Goal: Download file/media

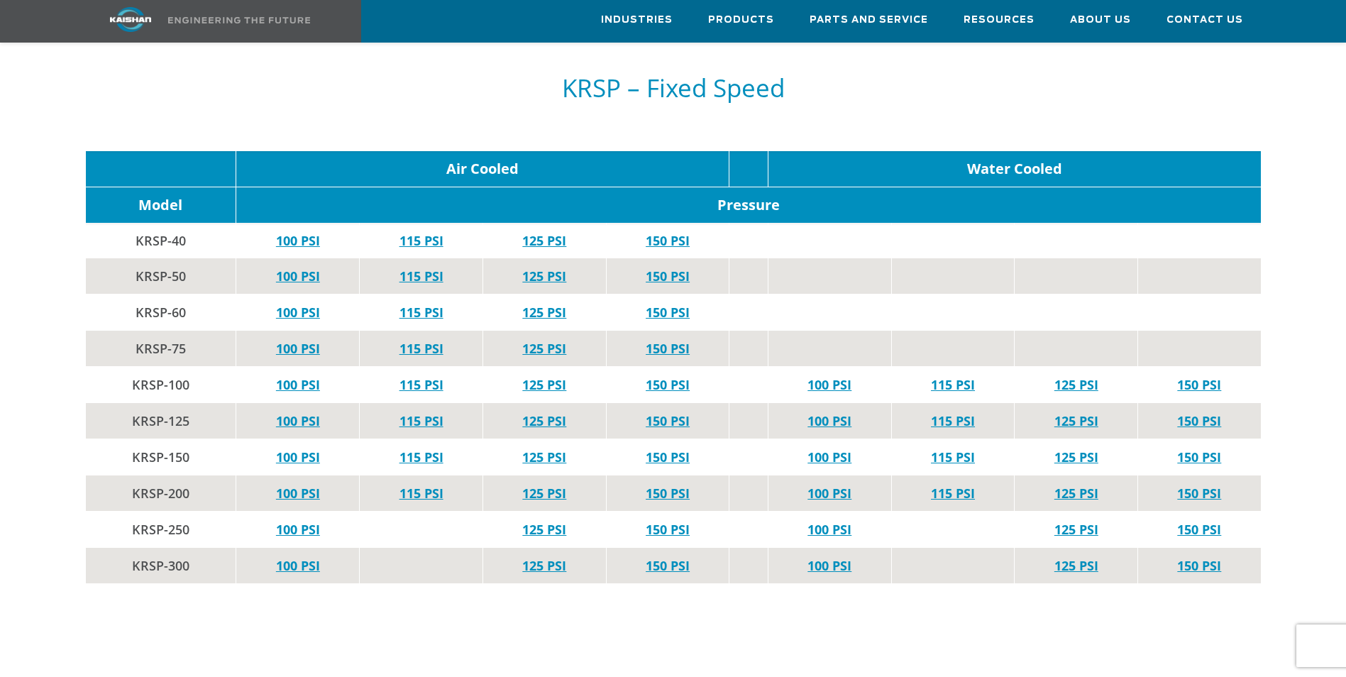
scroll to position [2650, 0]
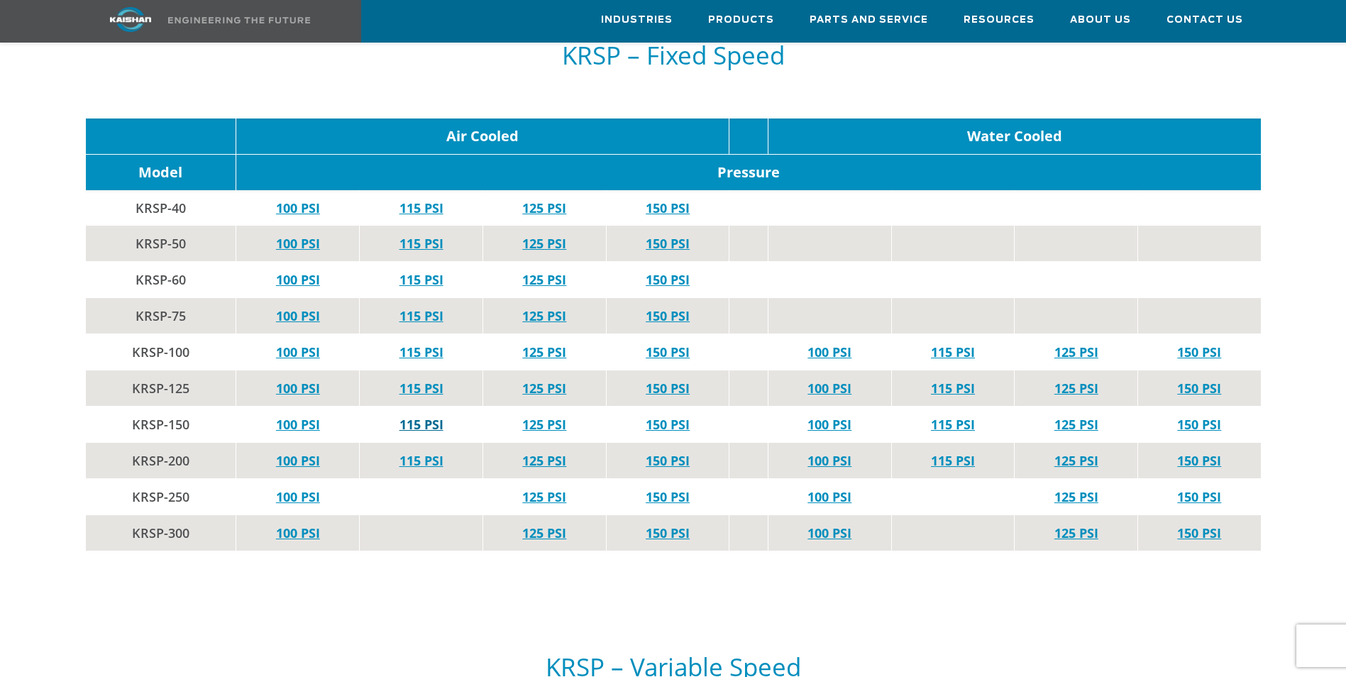
click at [421, 416] on link "115 PSI" at bounding box center [421, 424] width 44 height 17
click at [420, 452] on link "115 PSI" at bounding box center [421, 460] width 44 height 17
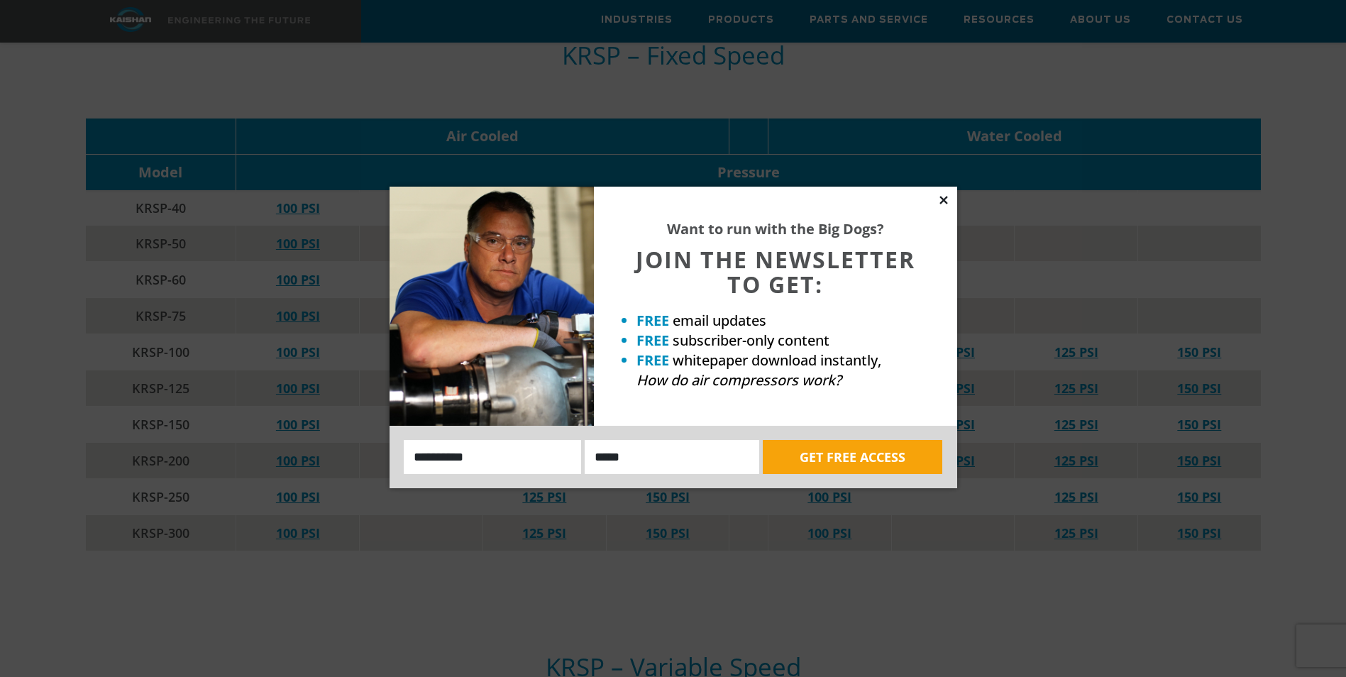
click at [943, 198] on icon at bounding box center [943, 200] width 13 height 13
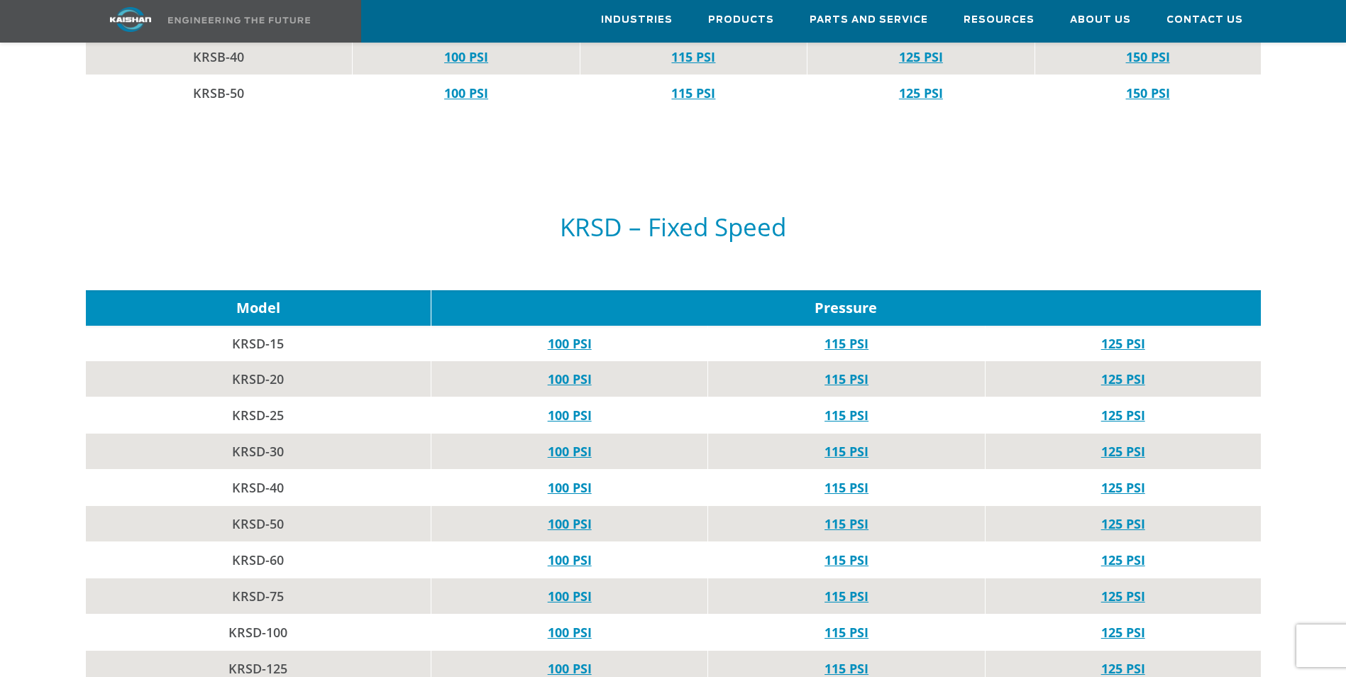
scroll to position [1775, 0]
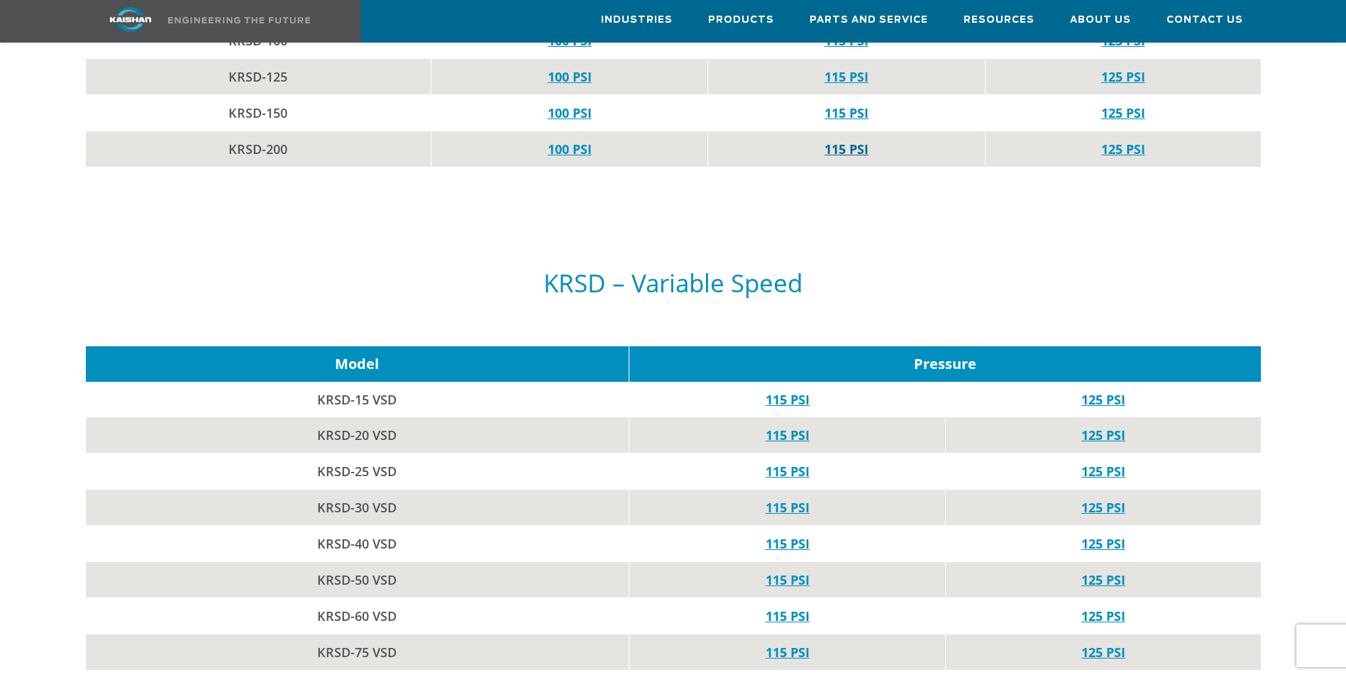
click at [849, 140] on link "115 PSI" at bounding box center [846, 148] width 44 height 17
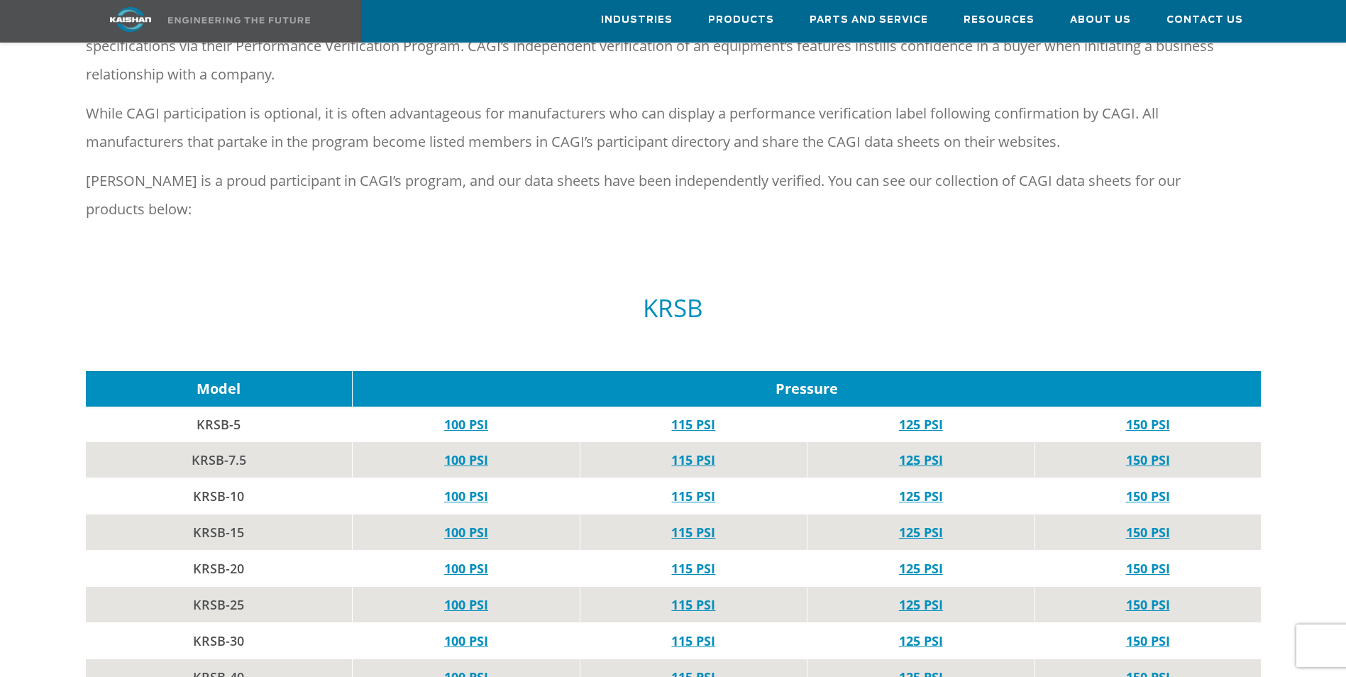
scroll to position [0, 0]
